Goal: Find specific page/section: Find specific page/section

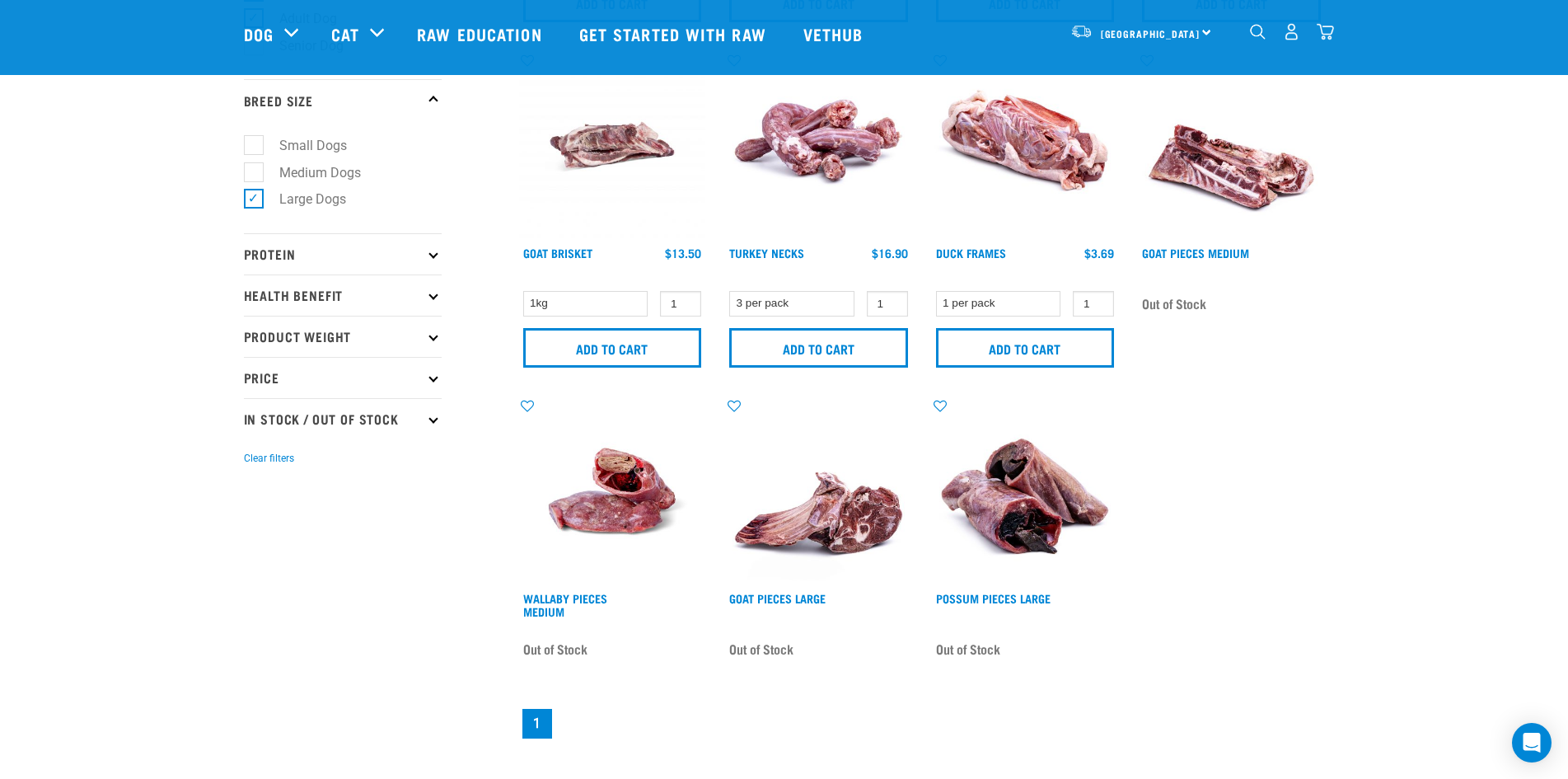
click at [1295, 31] on img "dropdown navigation" at bounding box center [1291, 31] width 17 height 17
click at [1325, 39] on img "dropdown navigation" at bounding box center [1325, 31] width 17 height 17
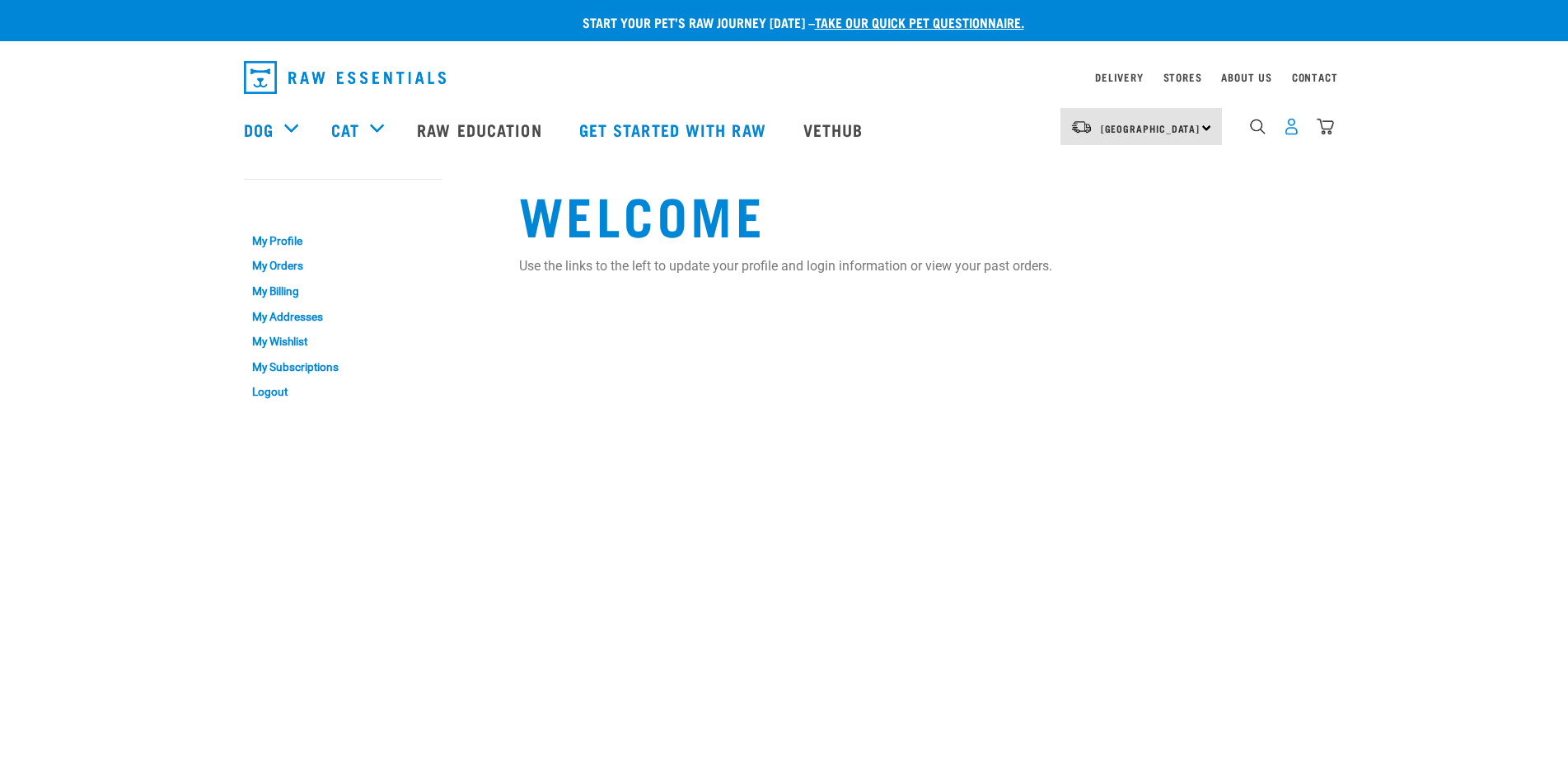
click at [1292, 135] on img "dropdown navigation" at bounding box center [1291, 126] width 17 height 17
click at [1331, 135] on img "dropdown navigation" at bounding box center [1325, 126] width 17 height 17
